Goal: Find specific page/section: Find specific page/section

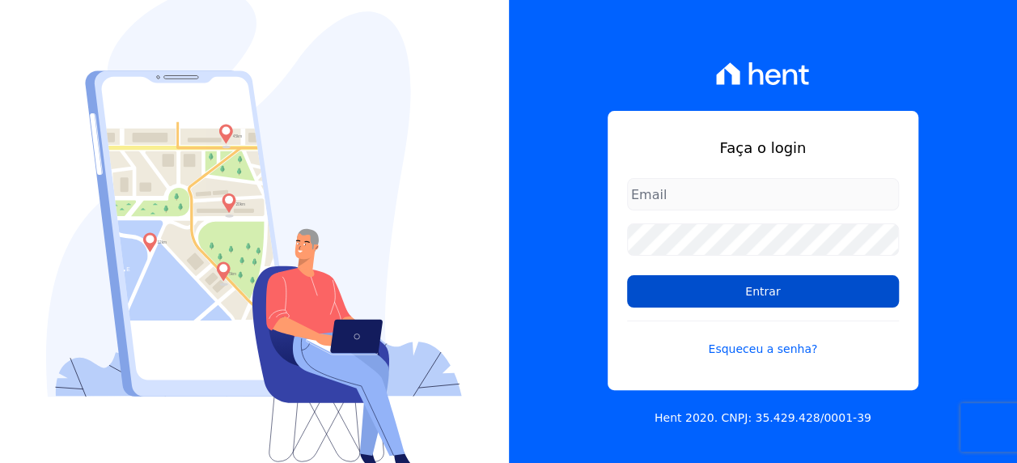
type input "[EMAIL_ADDRESS][PERSON_NAME][DOMAIN_NAME]"
click at [748, 285] on input "Entrar" at bounding box center [763, 291] width 272 height 32
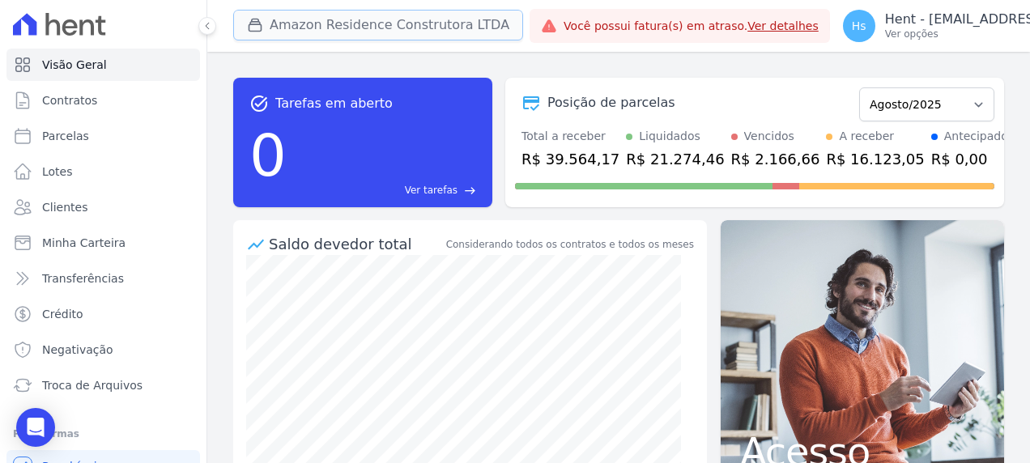
click at [389, 37] on button "Amazon Residence Construtora LTDA" at bounding box center [378, 25] width 290 height 31
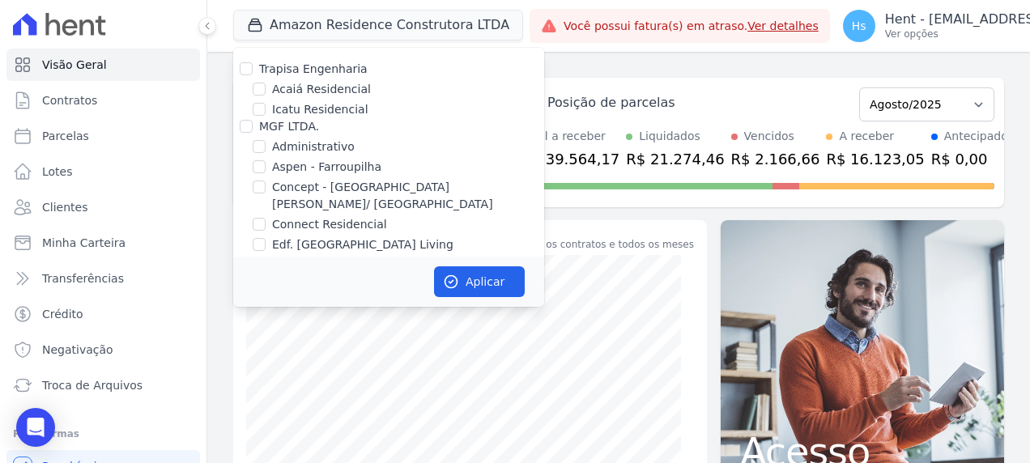
scroll to position [3974, 0]
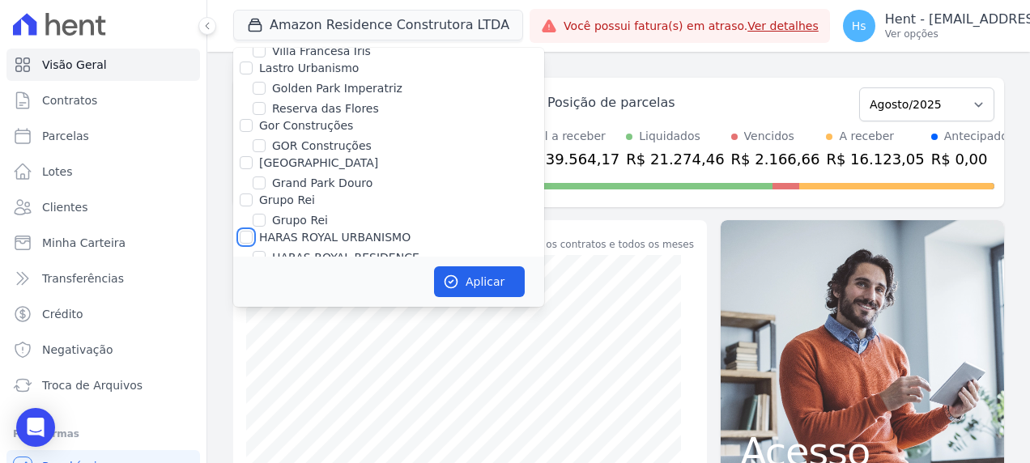
click at [243, 231] on input "HARAS ROYAL URBANISMO" at bounding box center [246, 237] width 13 height 13
checkbox input "true"
click at [445, 274] on icon "button" at bounding box center [451, 282] width 16 height 16
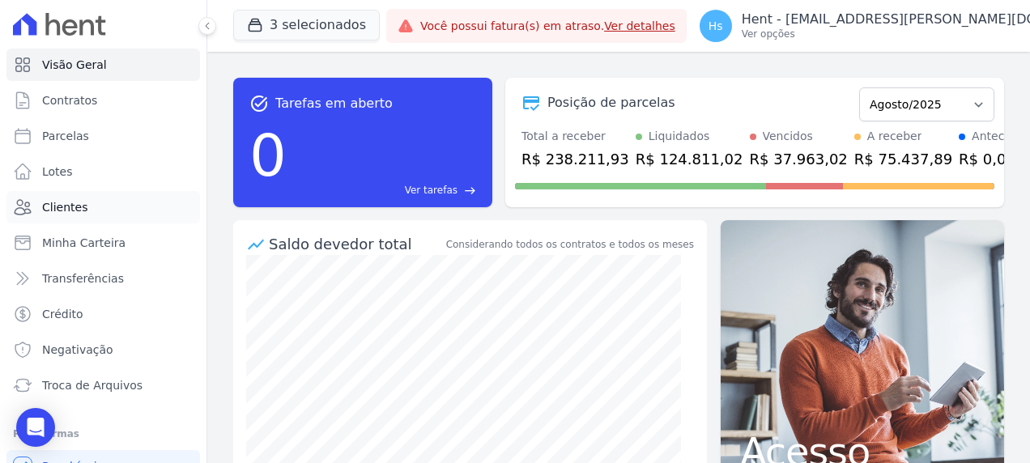
click at [92, 212] on link "Clientes" at bounding box center [102, 207] width 193 height 32
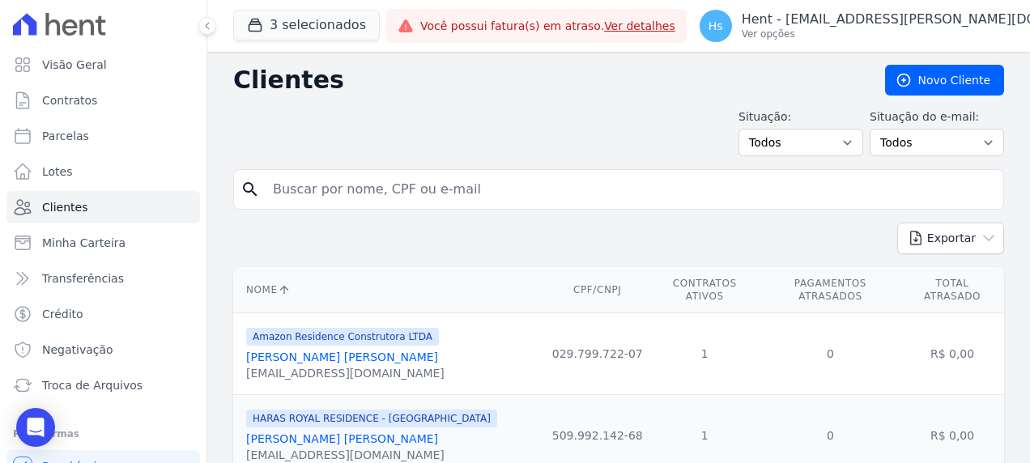
click at [295, 191] on input "search" at bounding box center [629, 189] width 733 height 32
type input "Eliomar"
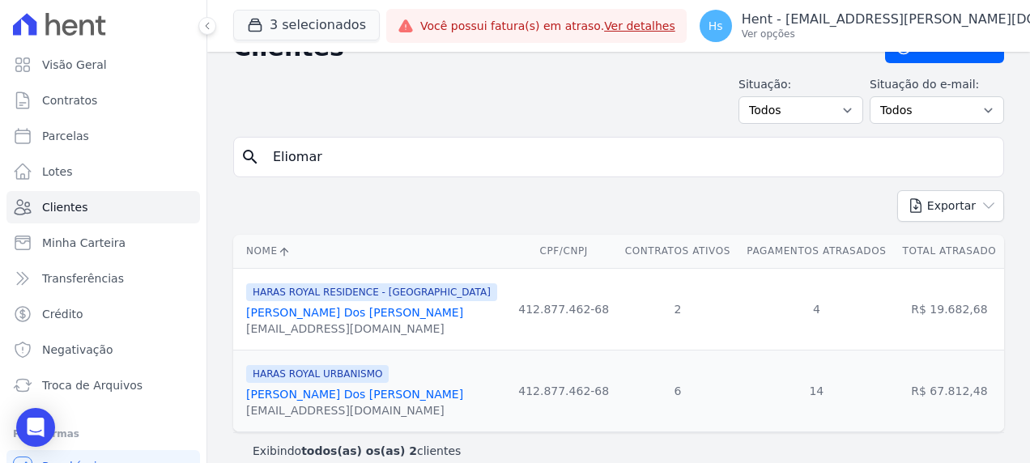
scroll to position [50, 0]
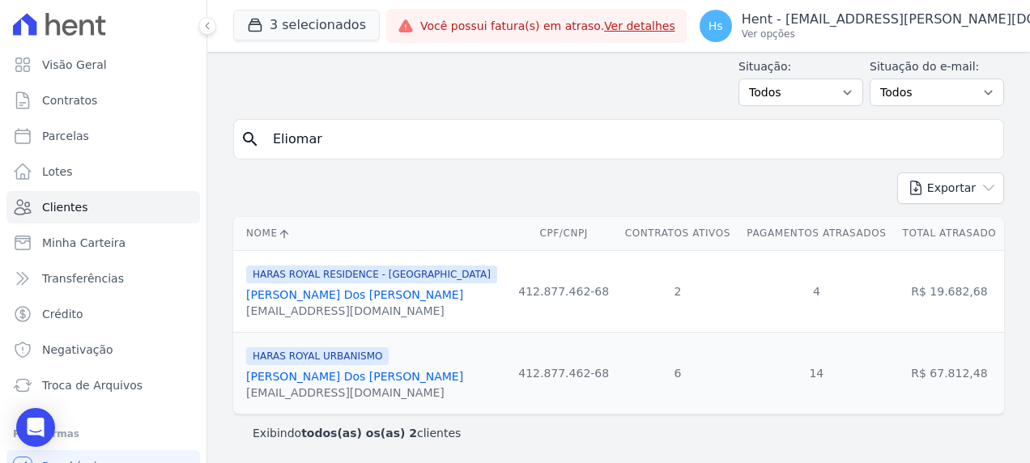
click at [325, 374] on link "Eliomar Azevedo Dos Santos" at bounding box center [354, 376] width 217 height 13
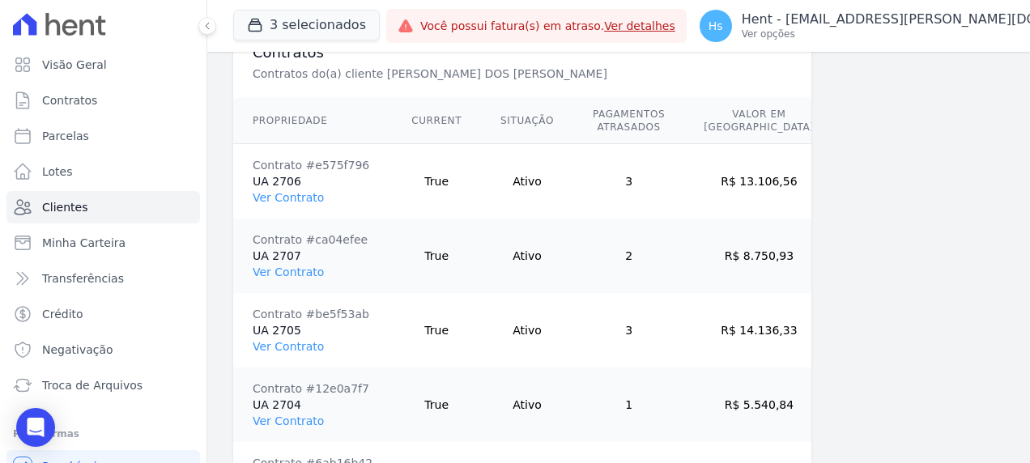
scroll to position [1295, 0]
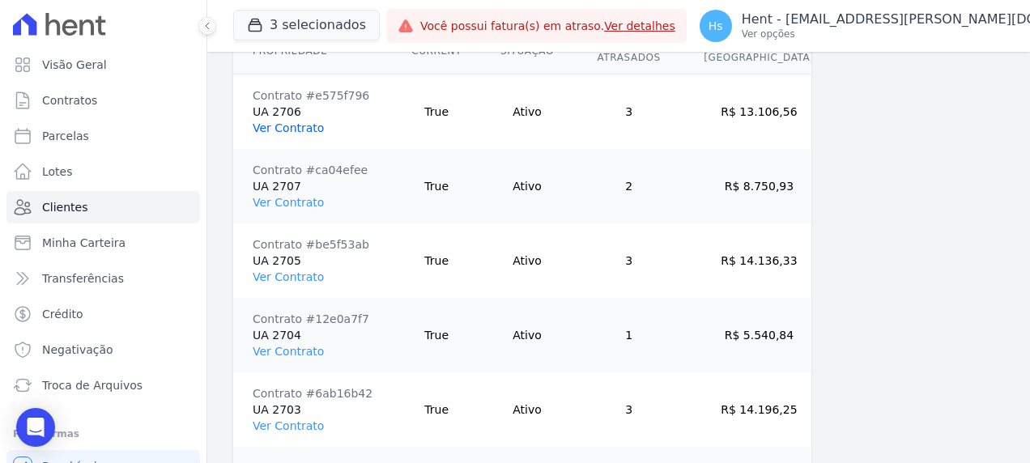
click at [280, 123] on link "Ver Contrato" at bounding box center [288, 127] width 71 height 13
click at [298, 270] on link "Ver Contrato" at bounding box center [288, 276] width 71 height 13
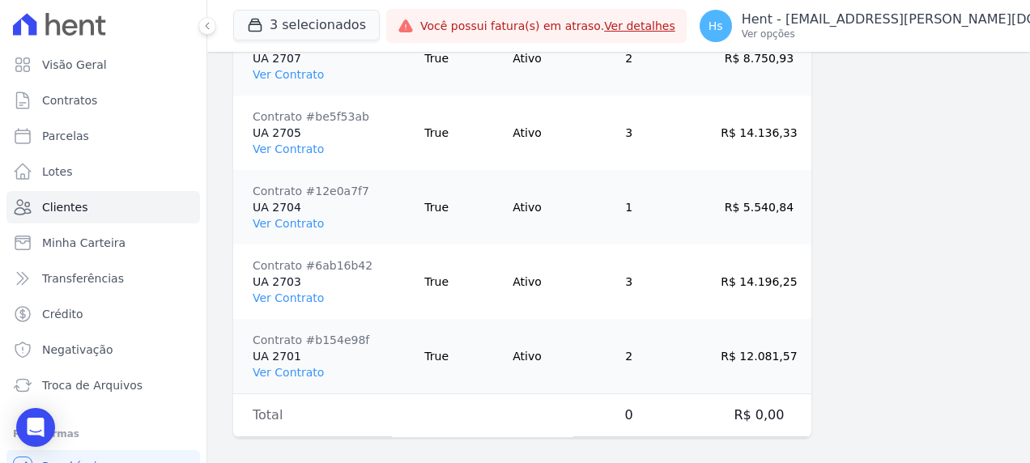
scroll to position [1429, 0]
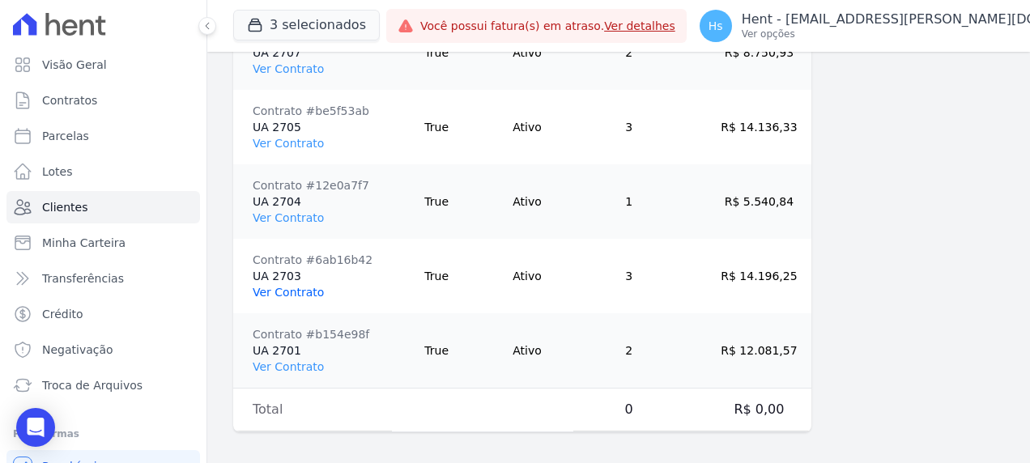
click at [299, 290] on link "Ver Contrato" at bounding box center [288, 292] width 71 height 13
click at [299, 360] on link "Ver Contrato" at bounding box center [288, 366] width 71 height 13
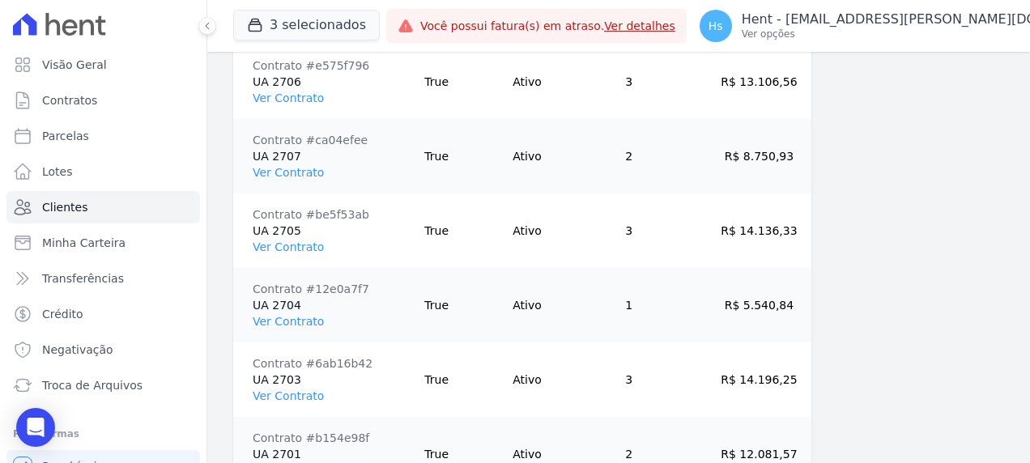
scroll to position [1348, 0]
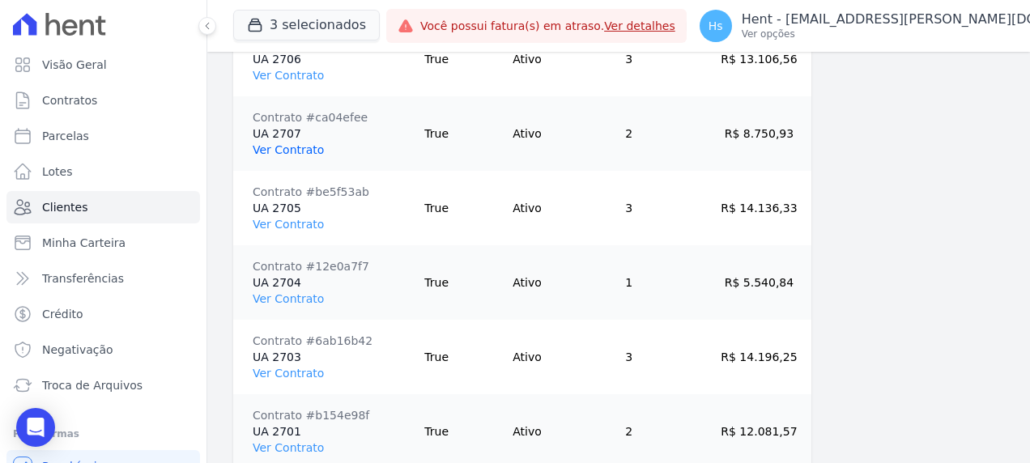
click at [302, 148] on link "Ver Contrato" at bounding box center [288, 149] width 71 height 13
click at [297, 293] on link "Ver Contrato" at bounding box center [288, 298] width 71 height 13
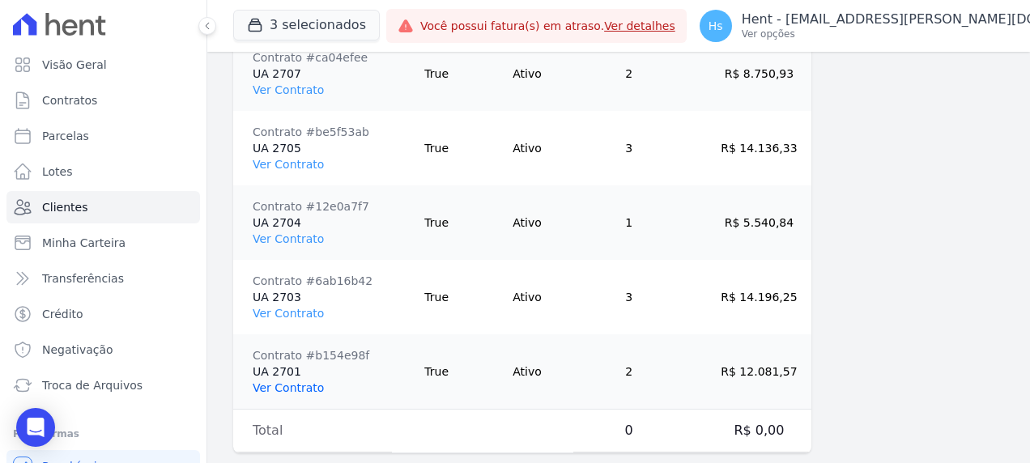
scroll to position [1429, 0]
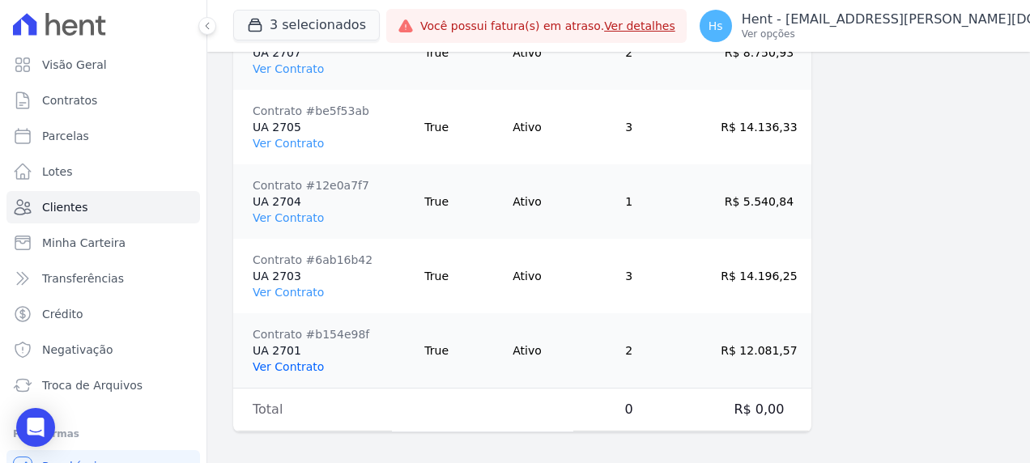
click at [288, 360] on link "Ver Contrato" at bounding box center [288, 366] width 71 height 13
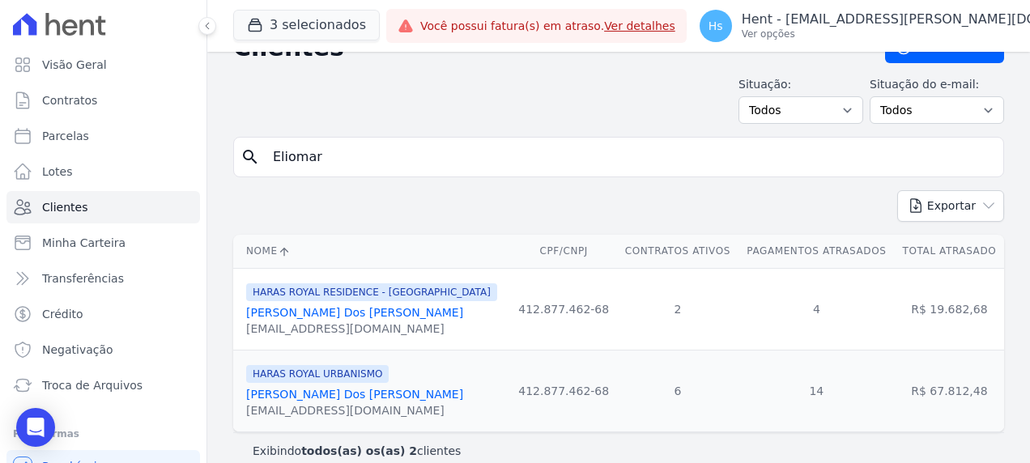
scroll to position [50, 0]
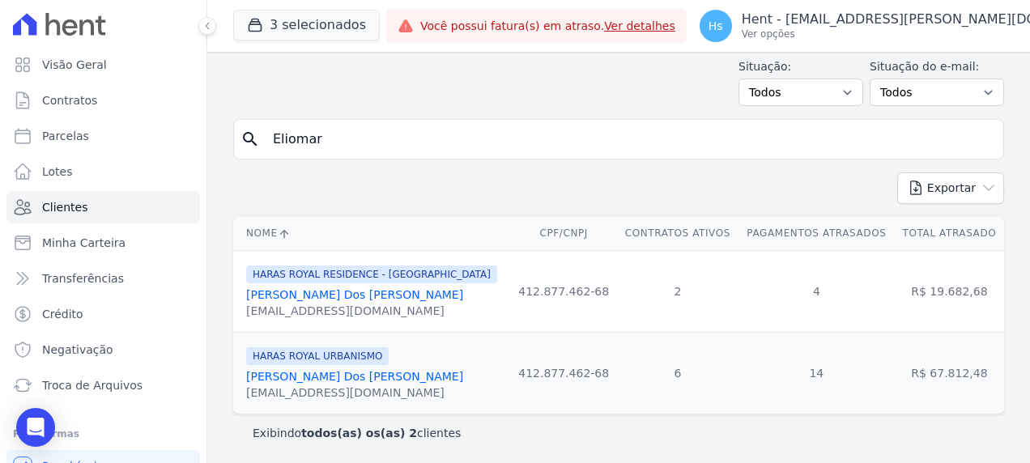
click at [327, 380] on link "Eliomar Azevedo Dos Santos" at bounding box center [354, 376] width 217 height 13
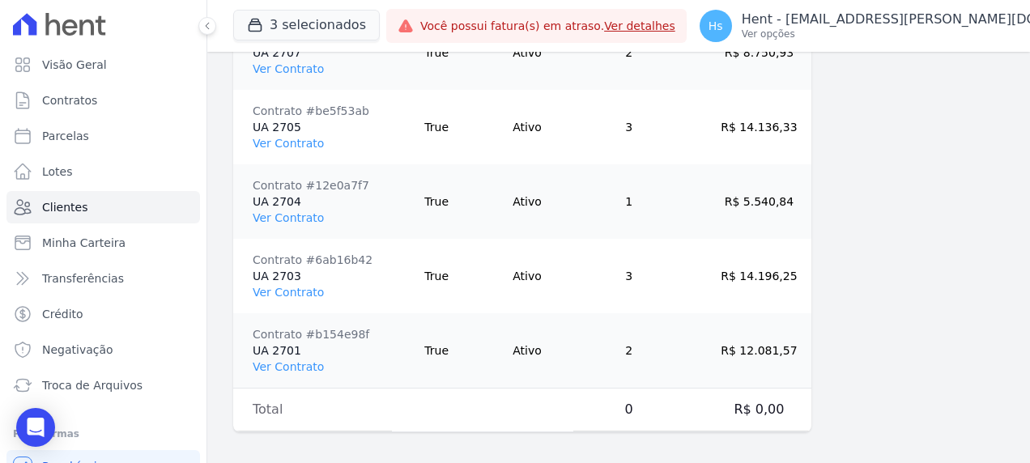
scroll to position [1348, 0]
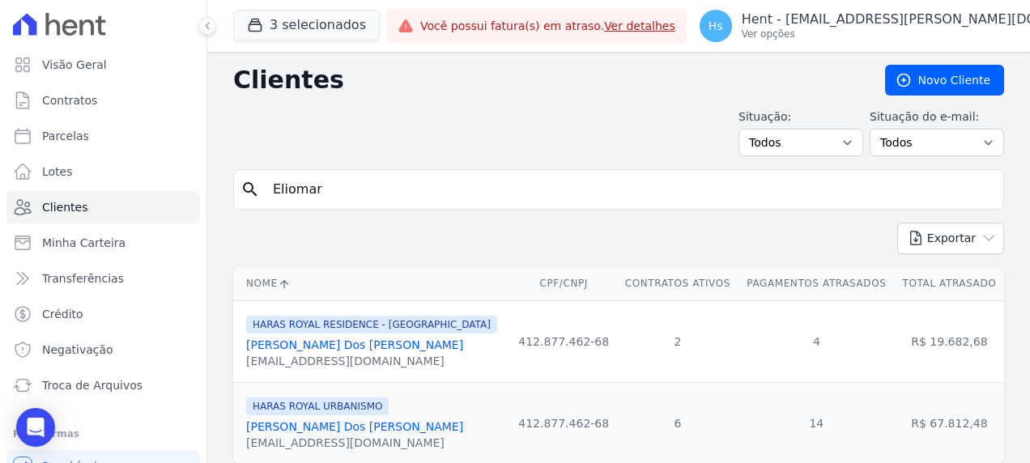
click at [283, 346] on link "Eliomar Azevedo Dos Santos" at bounding box center [354, 344] width 217 height 13
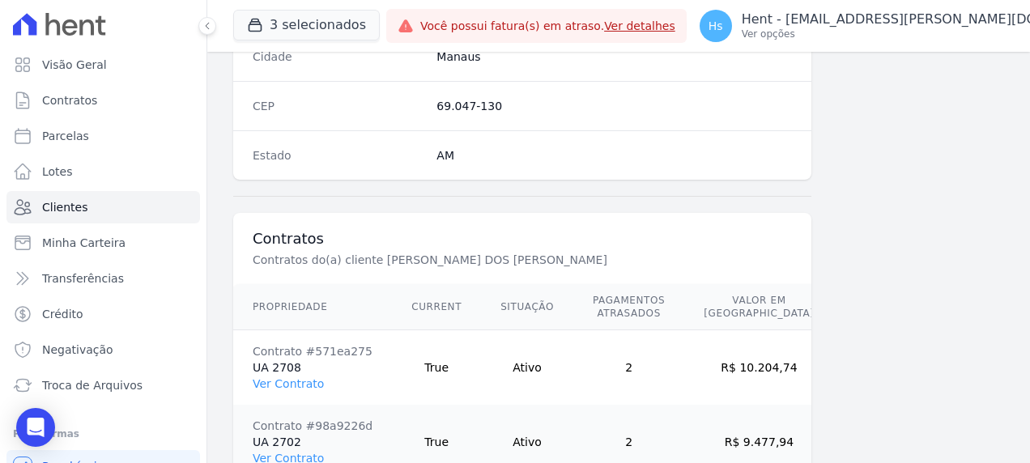
scroll to position [1131, 0]
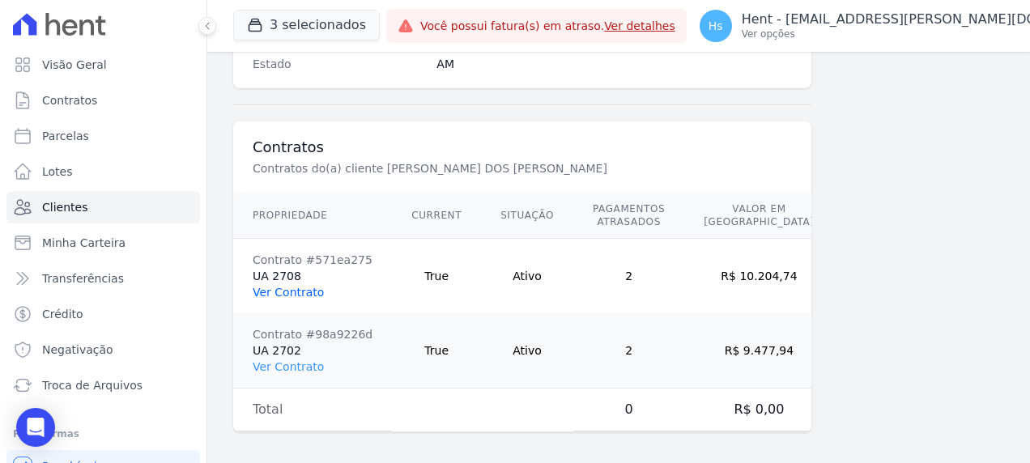
click at [288, 288] on link "Ver Contrato" at bounding box center [288, 292] width 71 height 13
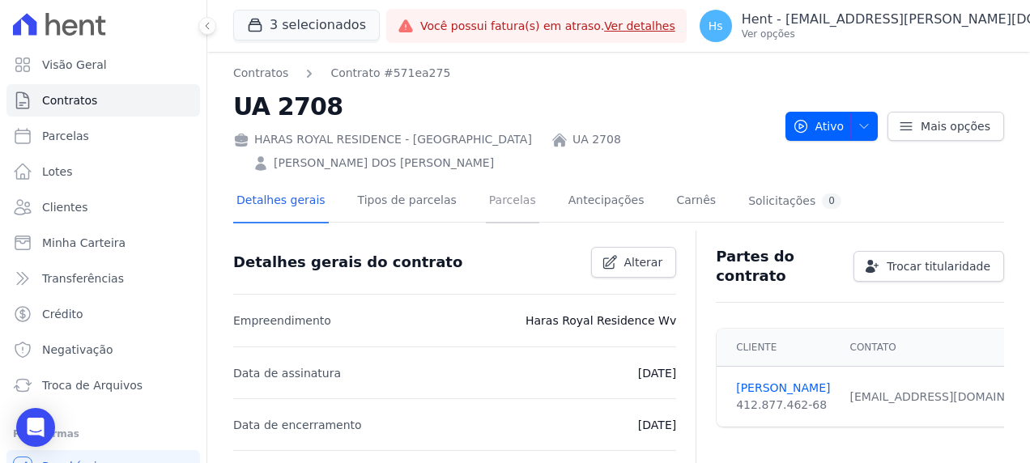
click at [502, 180] on link "Parcelas" at bounding box center [512, 201] width 53 height 43
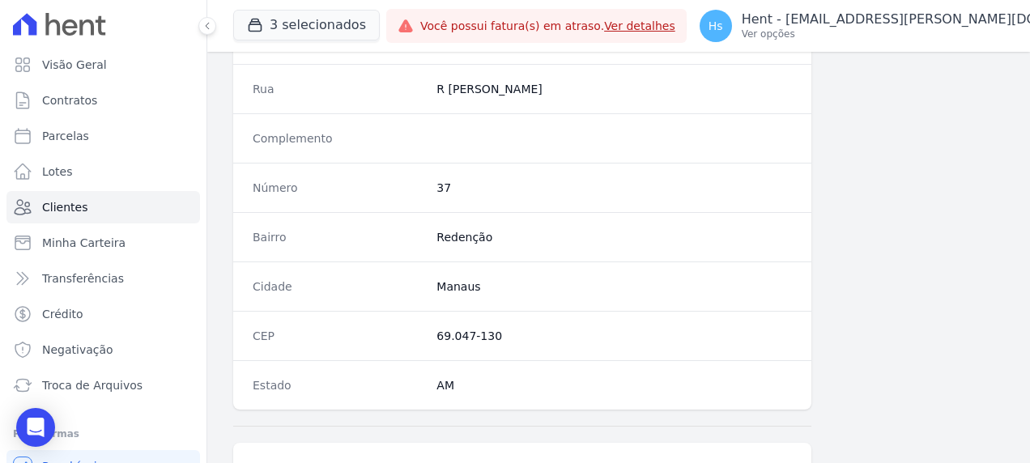
scroll to position [1052, 0]
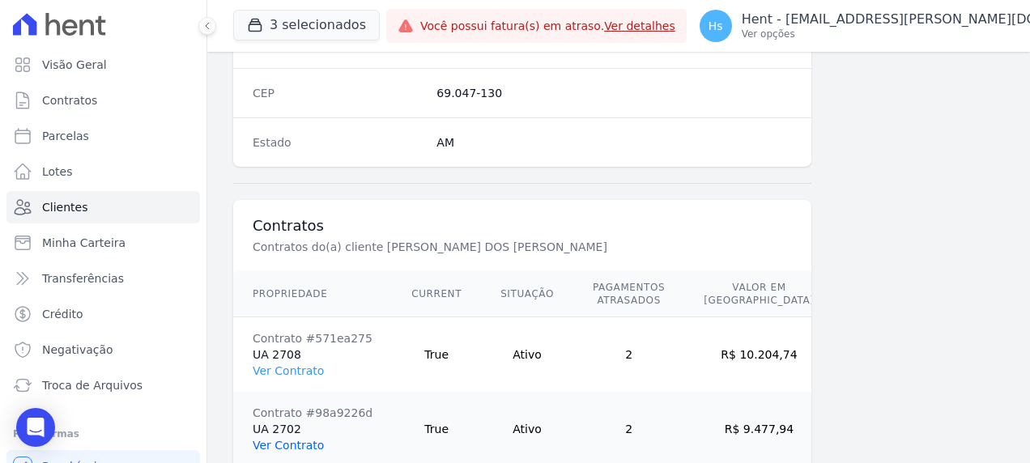
click at [288, 439] on link "Ver Contrato" at bounding box center [288, 445] width 71 height 13
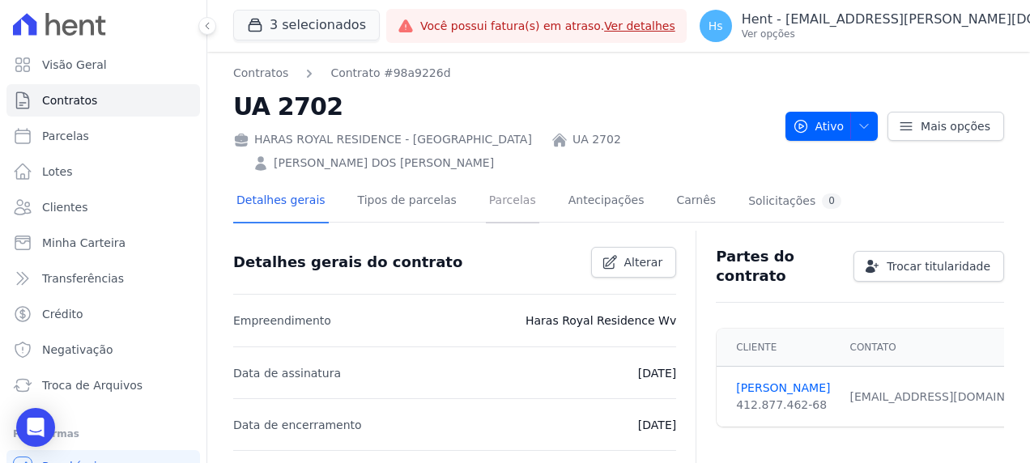
click at [486, 180] on link "Parcelas" at bounding box center [512, 201] width 53 height 43
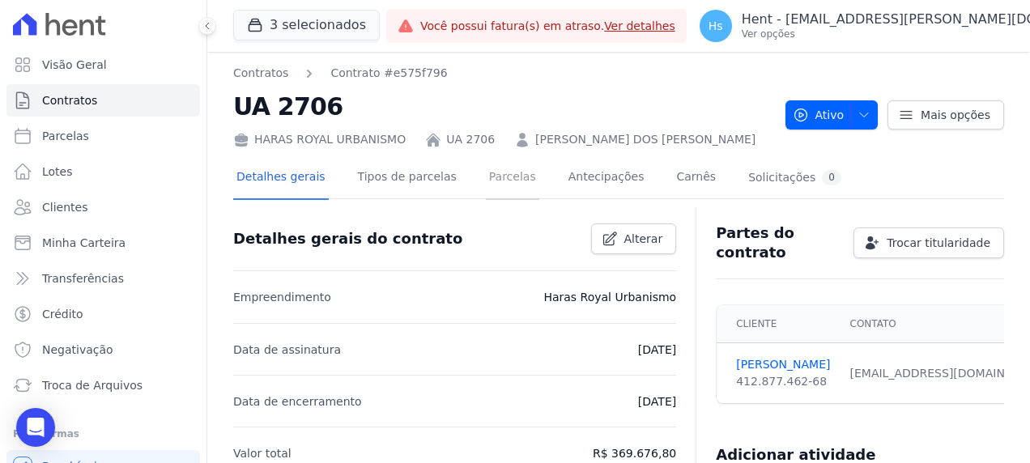
click at [486, 178] on link "Parcelas" at bounding box center [512, 178] width 53 height 43
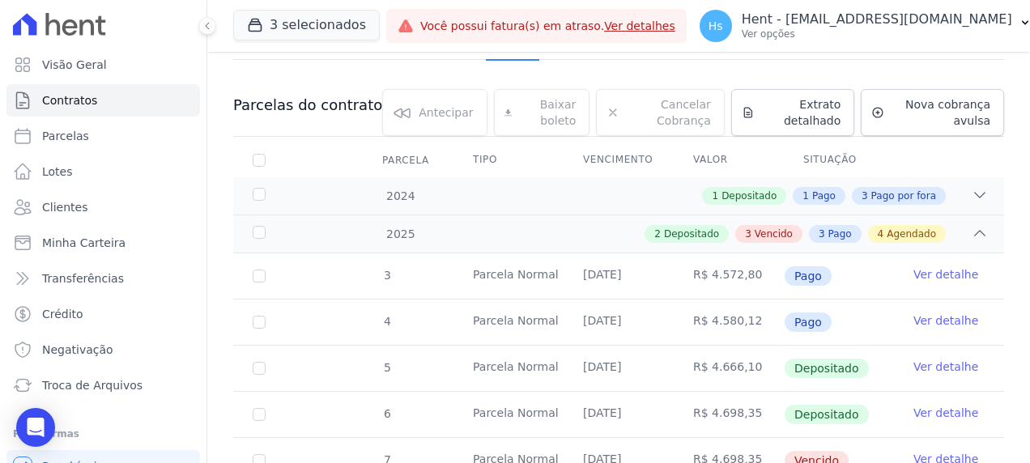
scroll to position [81, 0]
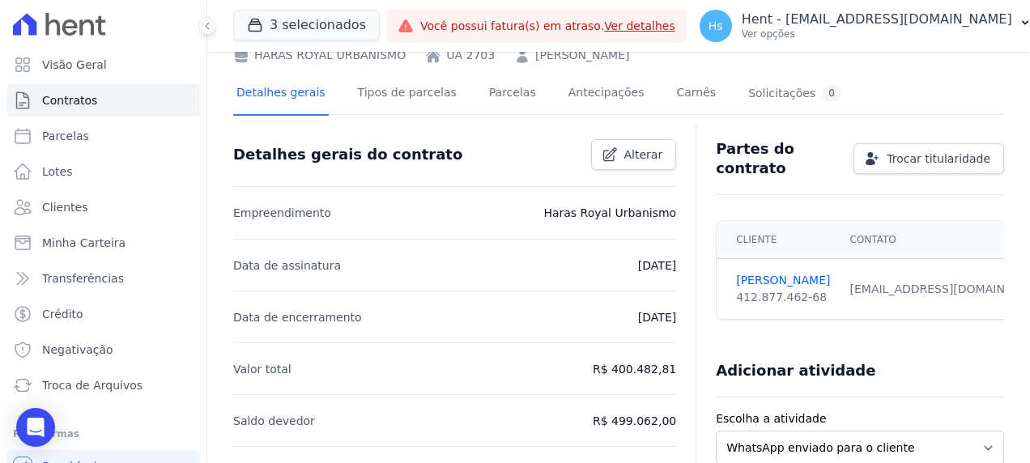
scroll to position [81, 0]
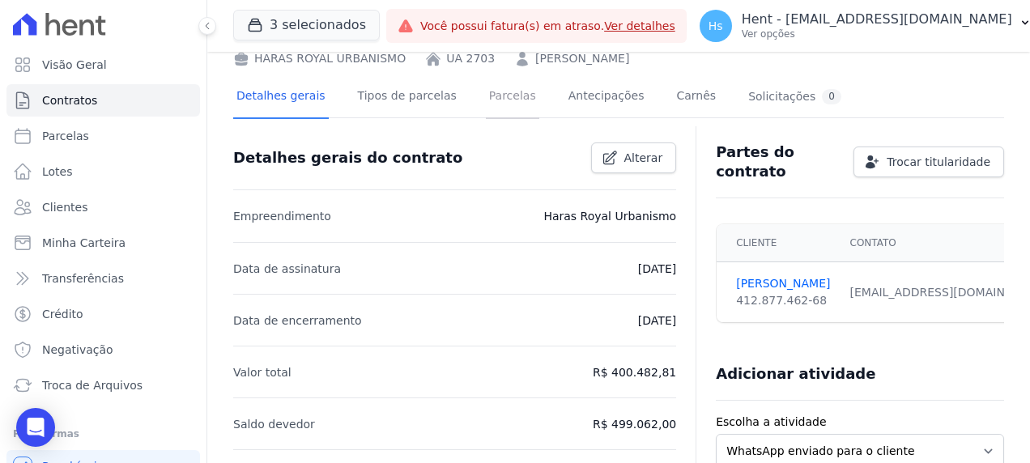
click at [512, 100] on link "Parcelas" at bounding box center [512, 97] width 53 height 43
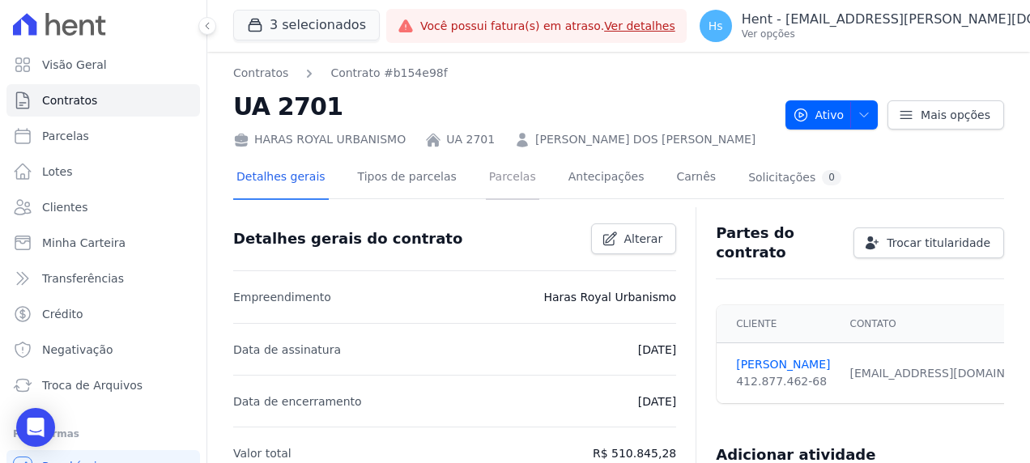
click at [493, 183] on link "Parcelas" at bounding box center [512, 178] width 53 height 43
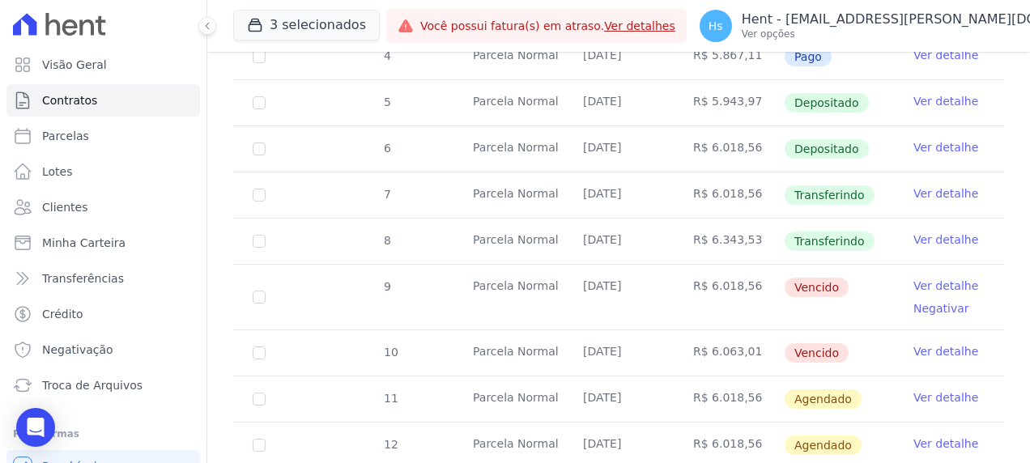
scroll to position [324, 0]
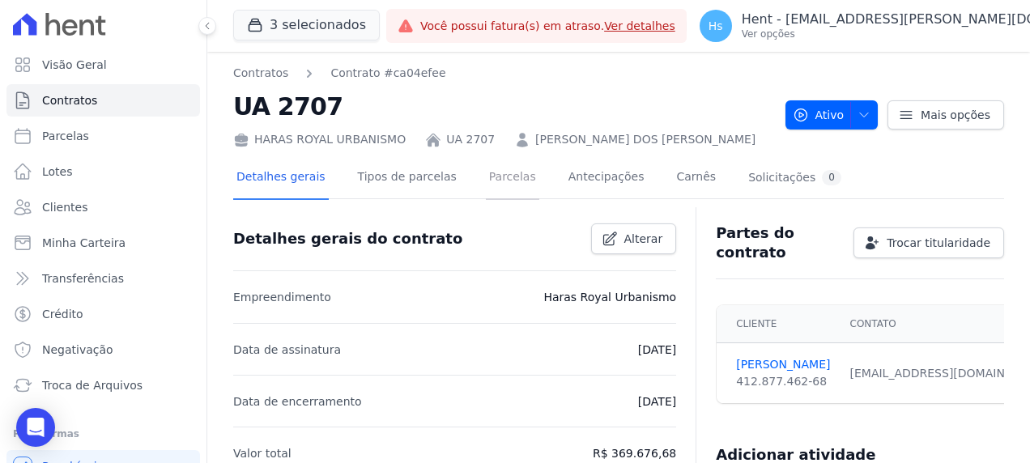
click at [493, 176] on link "Parcelas" at bounding box center [512, 178] width 53 height 43
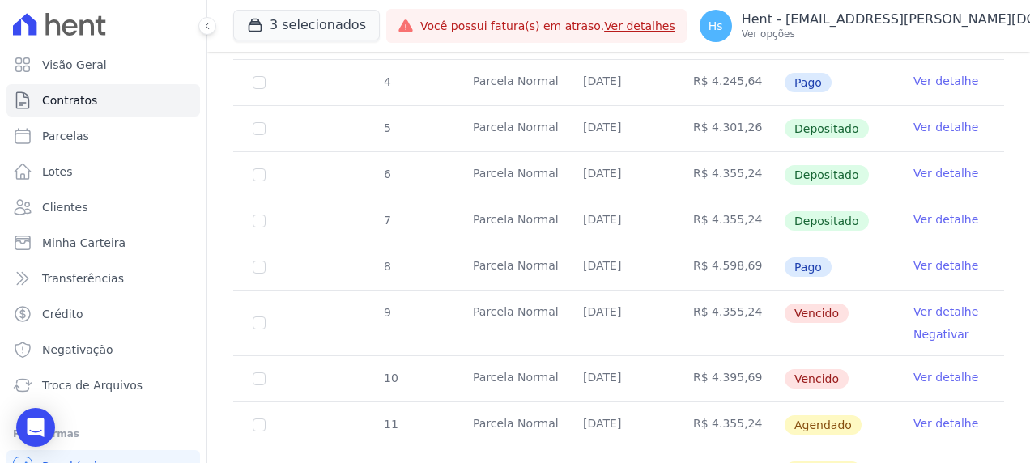
scroll to position [405, 0]
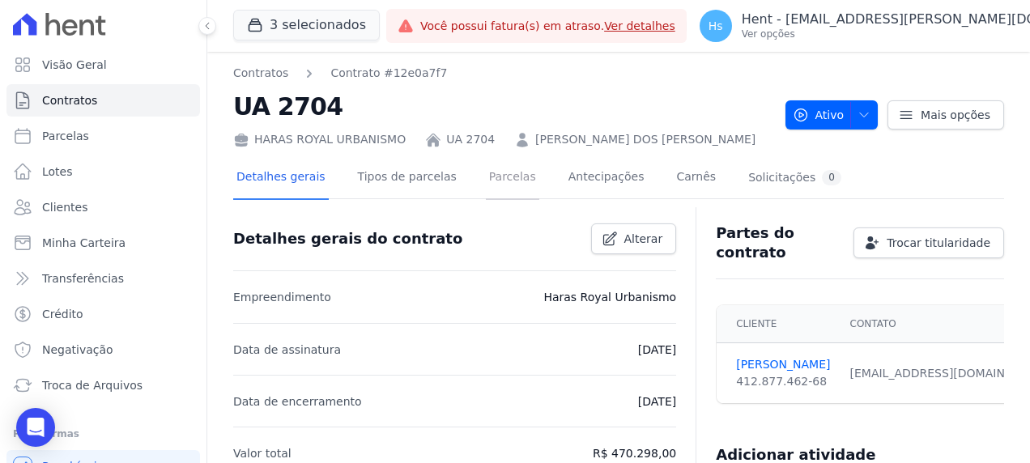
click at [490, 178] on link "Parcelas" at bounding box center [512, 178] width 53 height 43
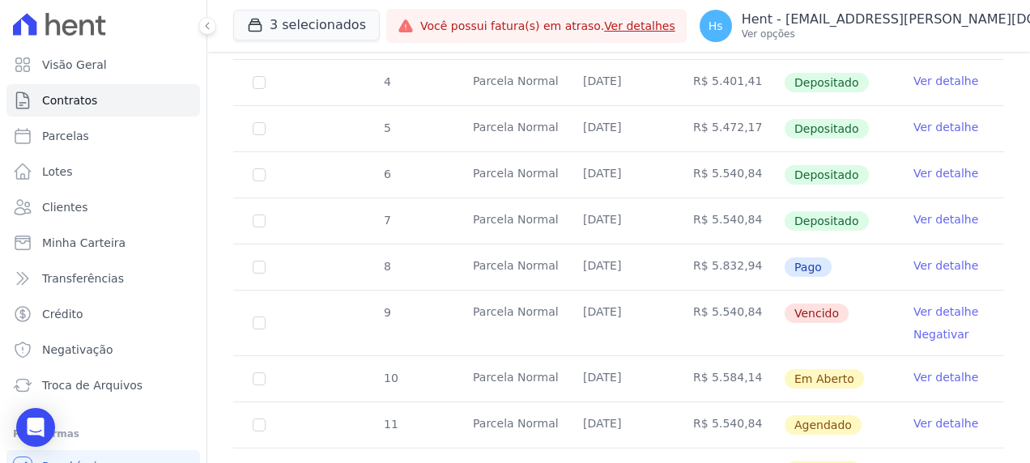
scroll to position [405, 0]
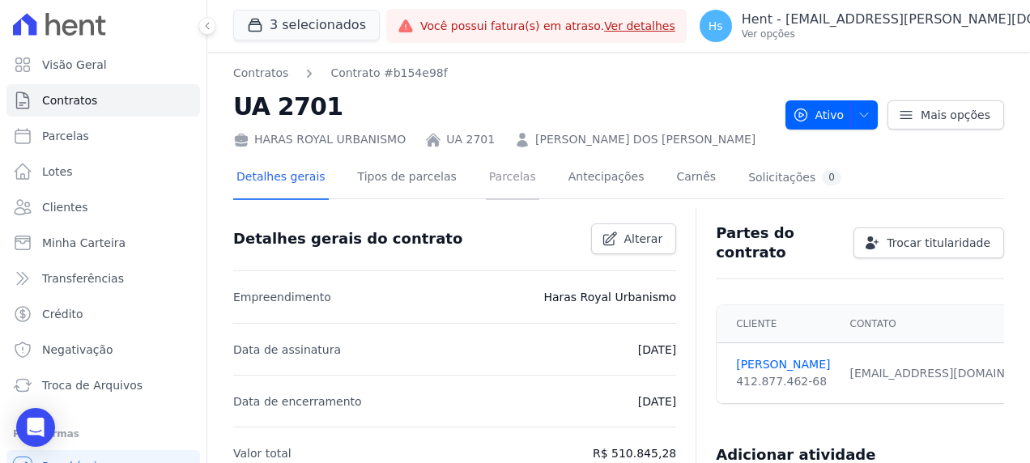
click at [486, 180] on link "Parcelas" at bounding box center [512, 178] width 53 height 43
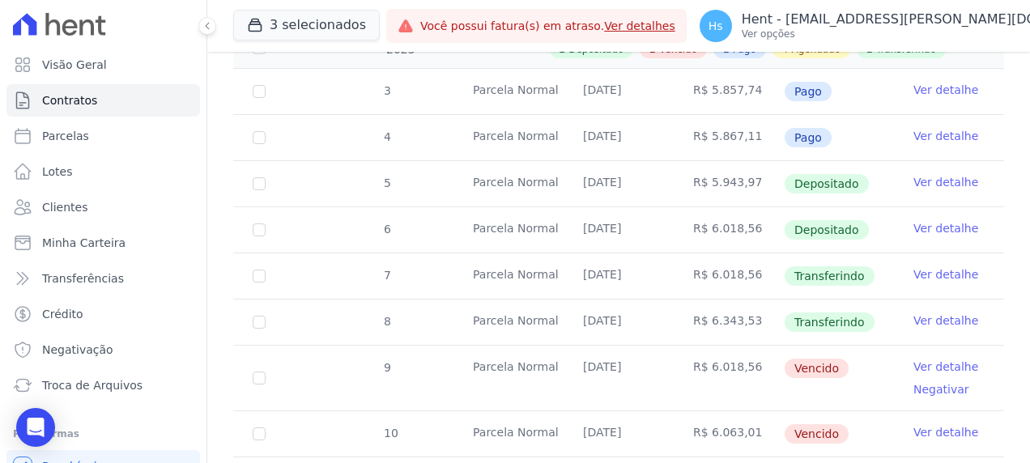
scroll to position [405, 0]
